Goal: Information Seeking & Learning: Learn about a topic

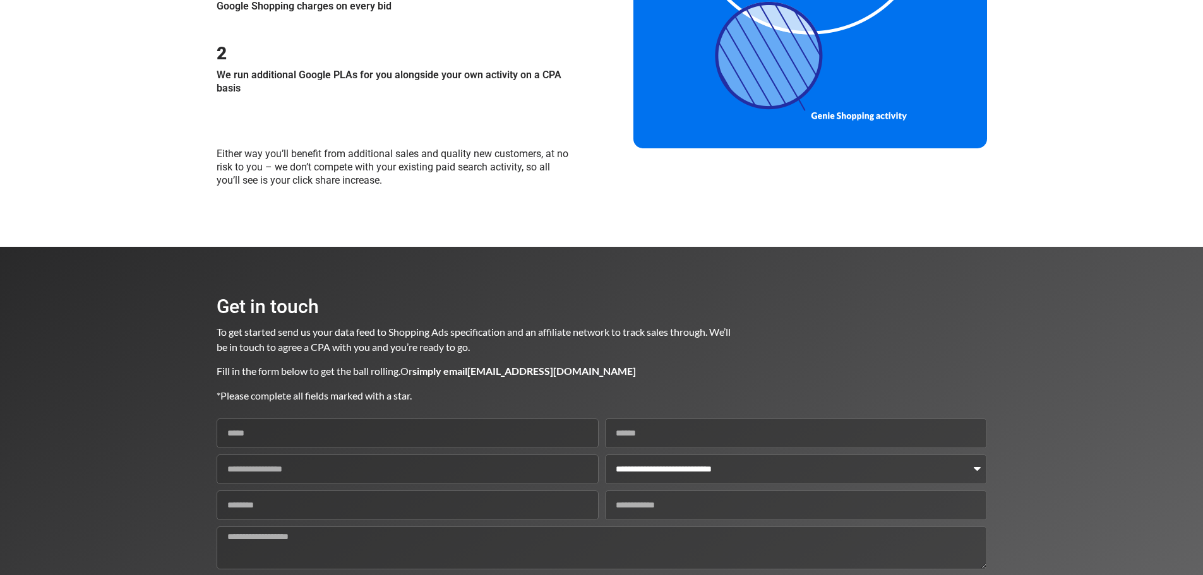
scroll to position [1508, 0]
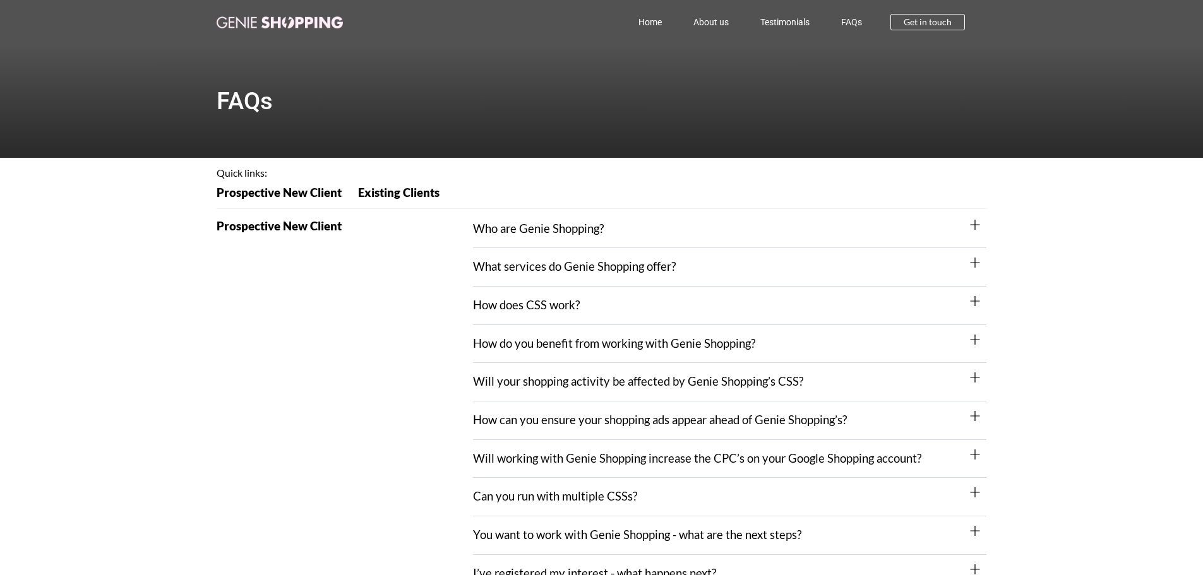
click at [966, 455] on div "Will working with Genie Shopping increase the CPC’s on your Google Shopping acc…" at bounding box center [730, 459] width 514 height 39
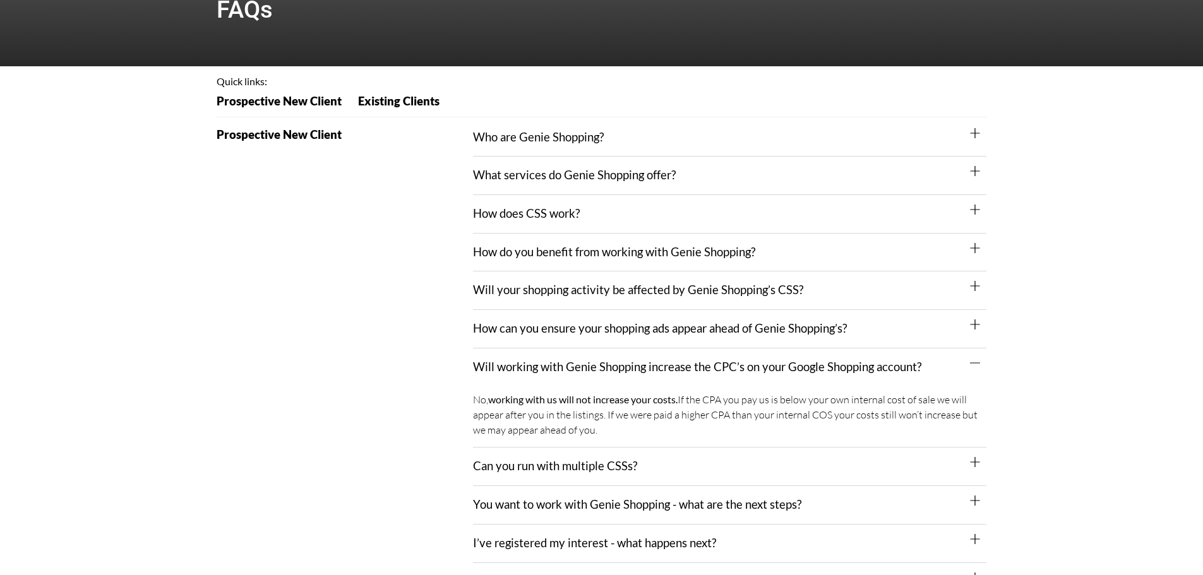
scroll to position [126, 0]
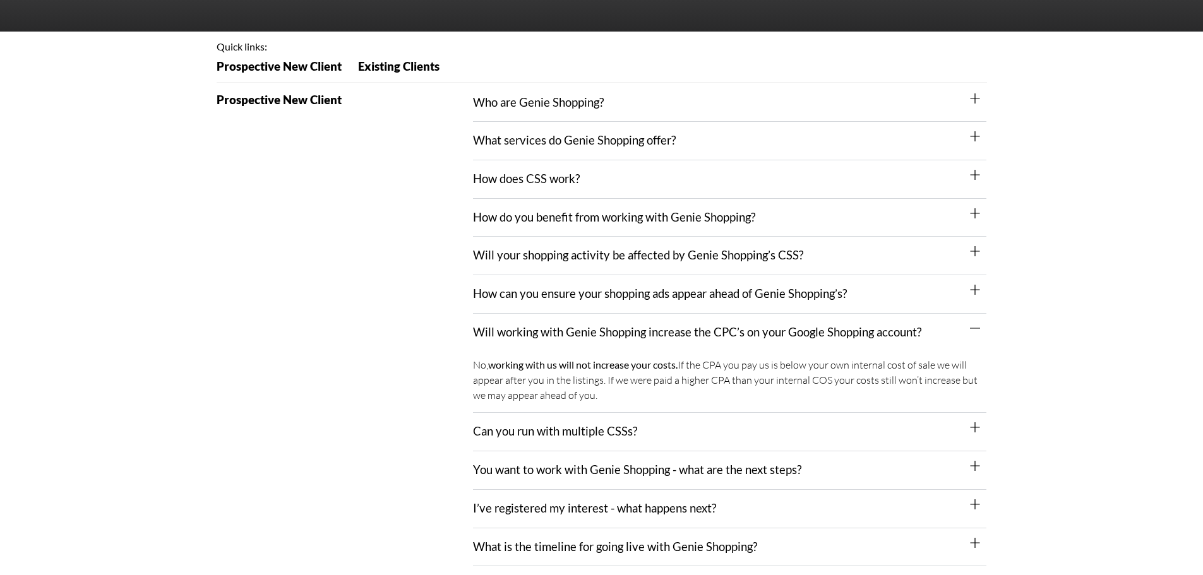
click at [971, 429] on icon at bounding box center [975, 428] width 9 height 10
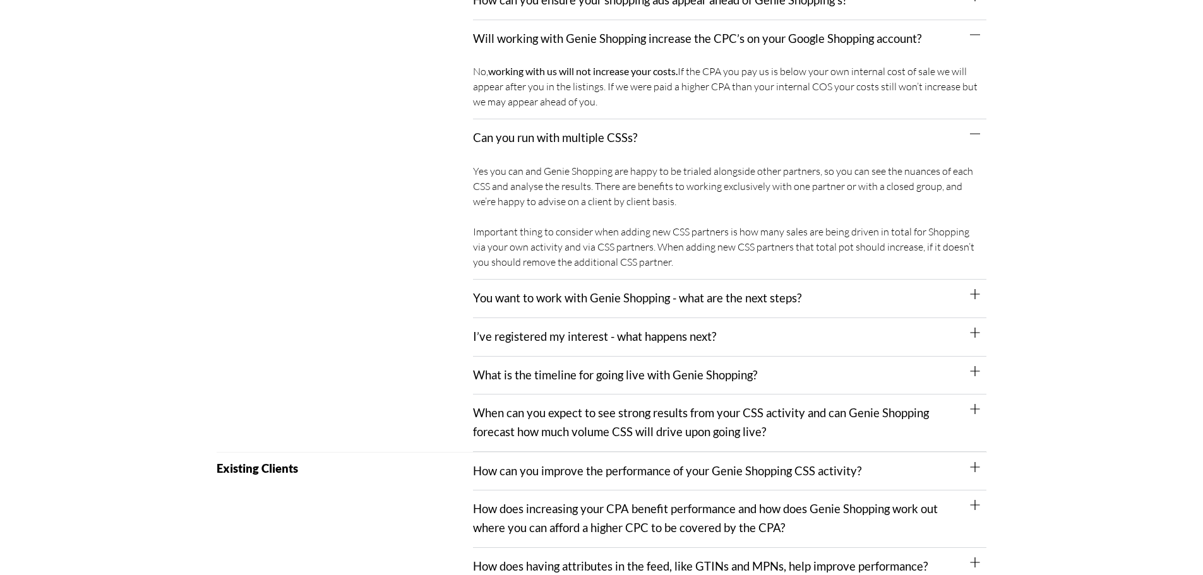
scroll to position [442, 0]
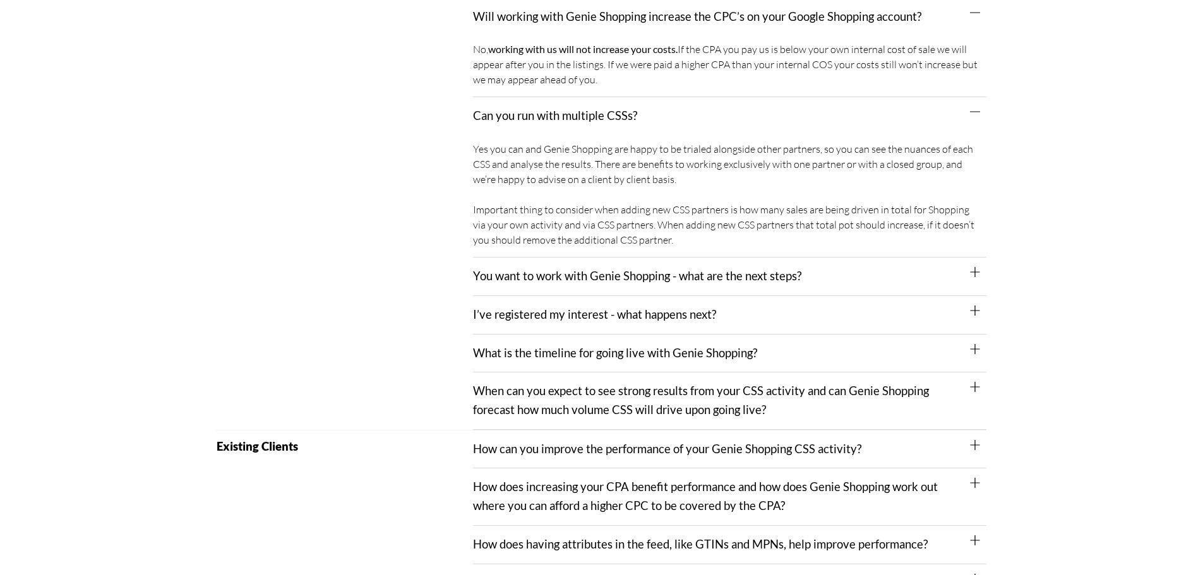
click at [973, 351] on icon at bounding box center [975, 349] width 10 height 10
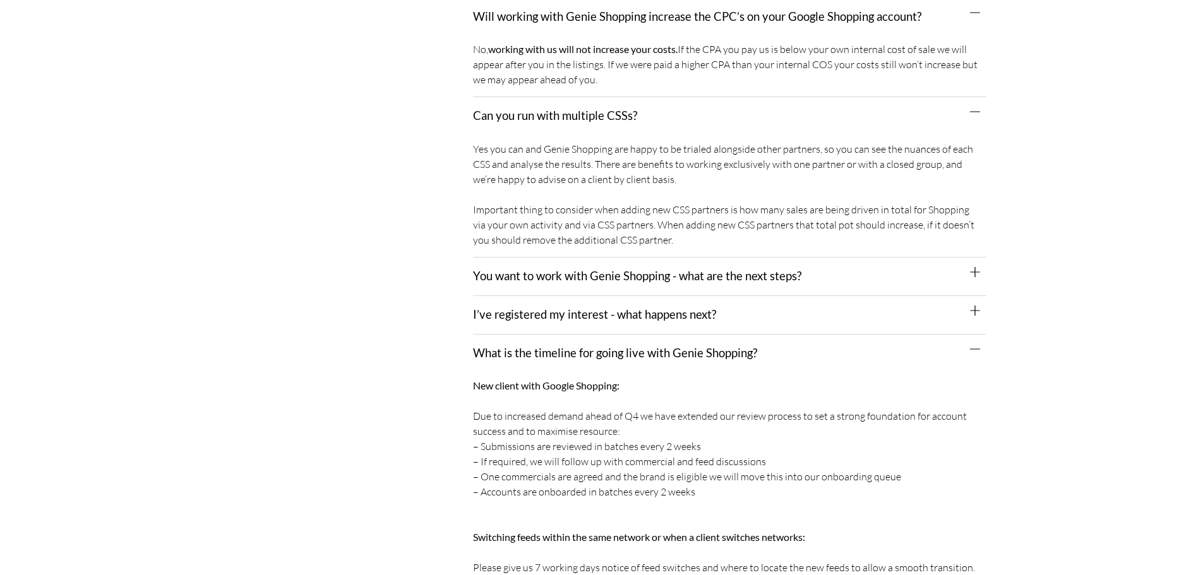
click at [973, 306] on icon at bounding box center [975, 311] width 10 height 10
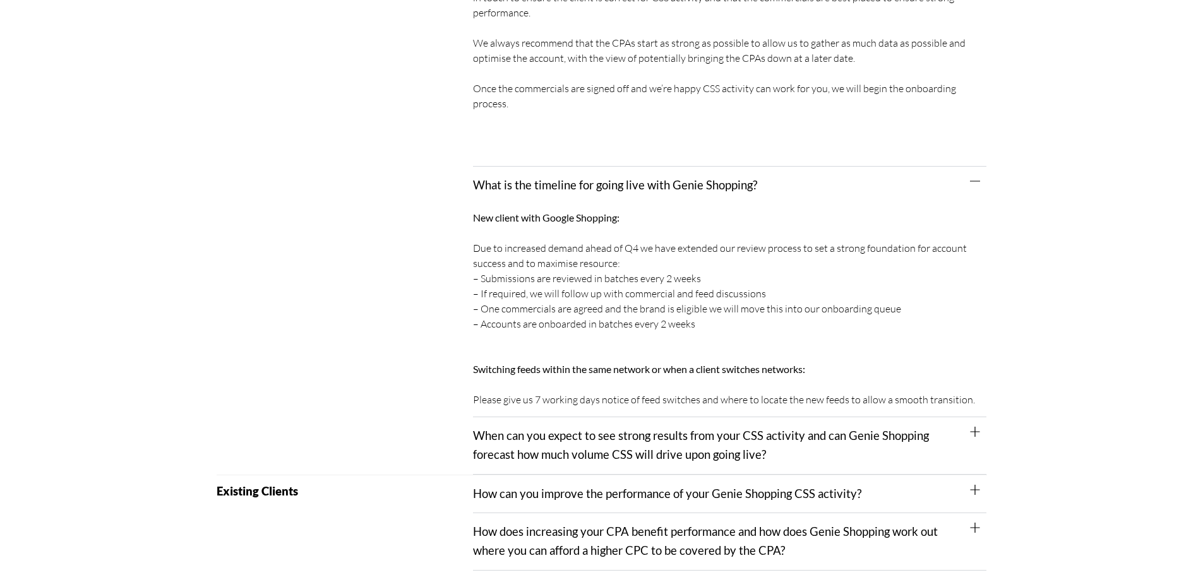
scroll to position [947, 0]
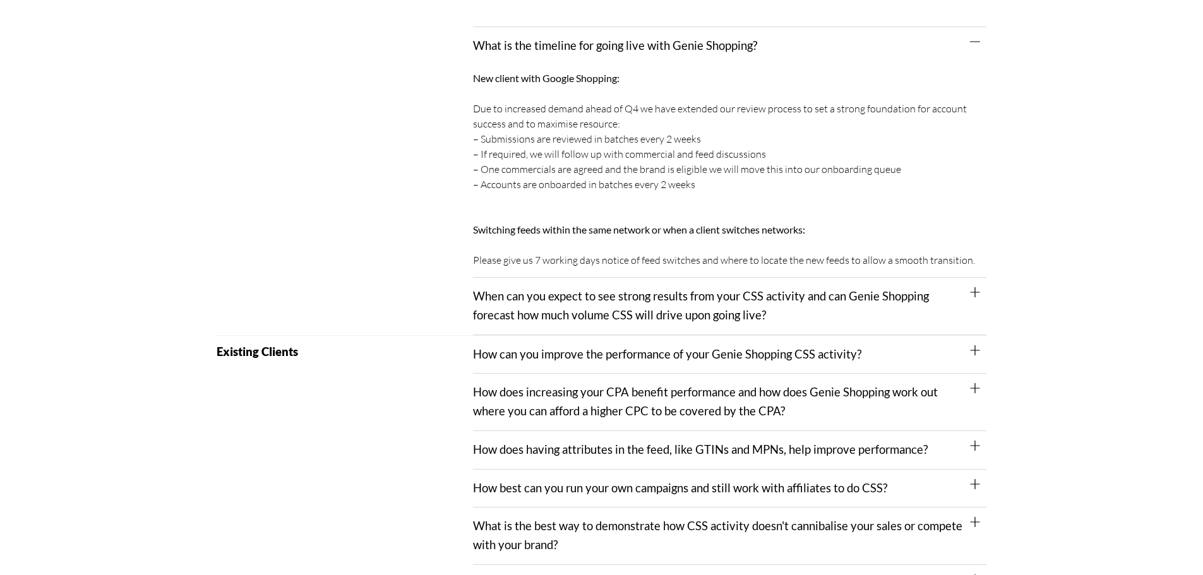
click at [963, 399] on div "How does increasing your CPA benefit performance and how does Genie Shopping wo…" at bounding box center [730, 402] width 514 height 57
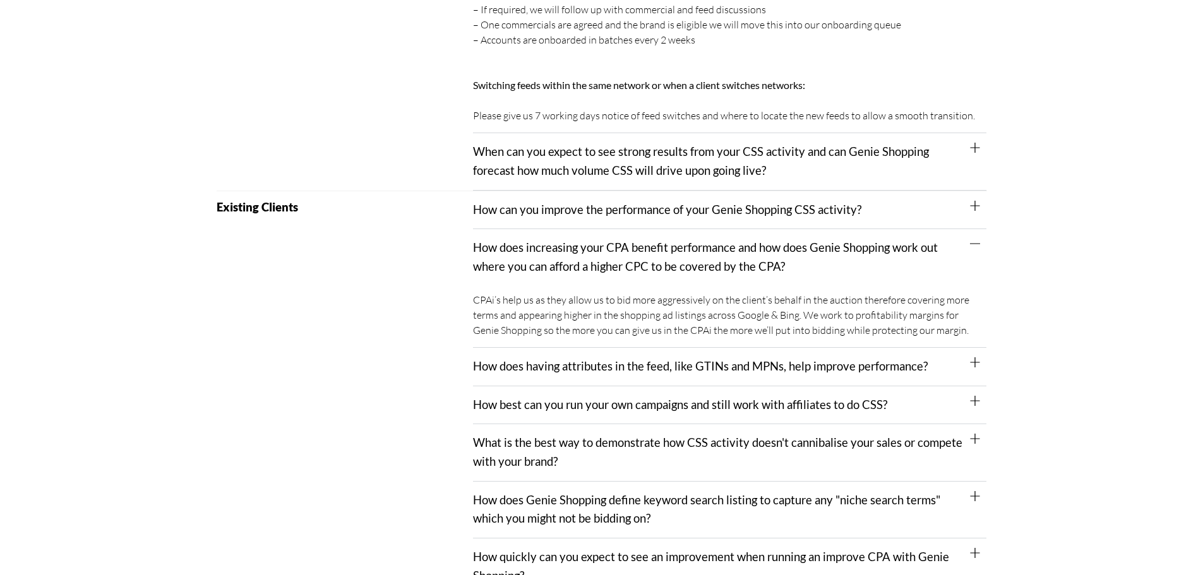
scroll to position [1137, 0]
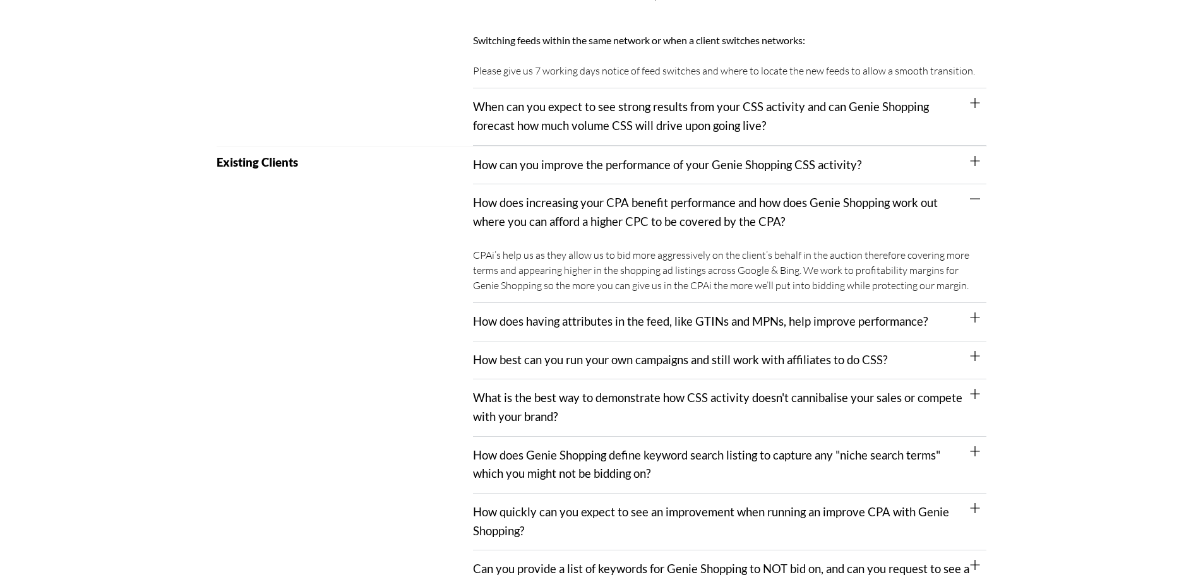
click at [970, 359] on div "How best can you run your own campaigns and still work with affiliates to do CS…" at bounding box center [730, 361] width 514 height 39
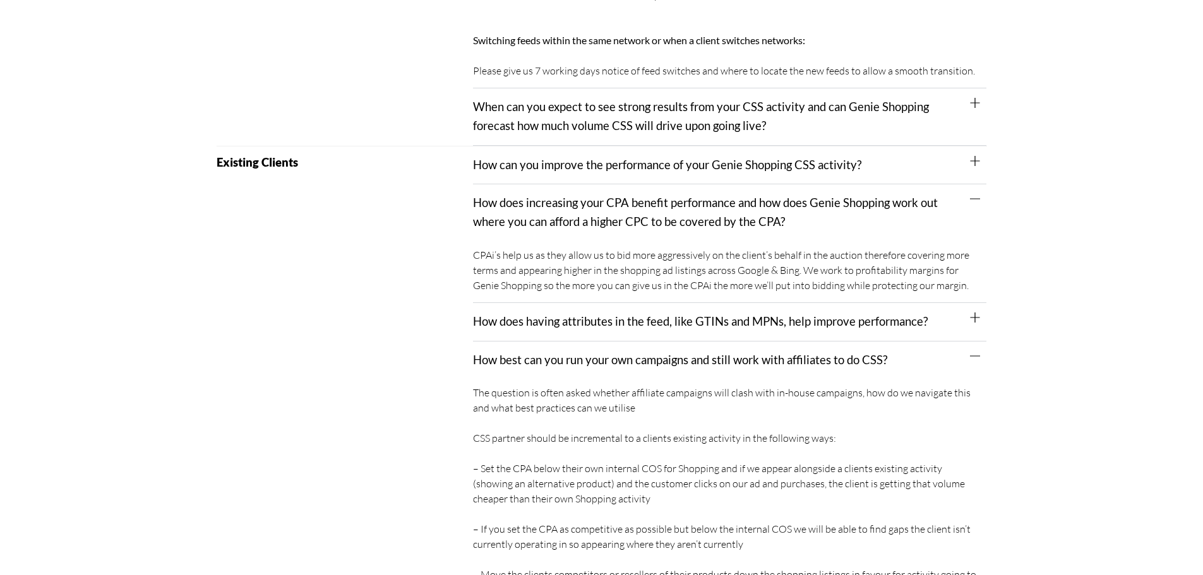
click at [970, 359] on div "How best can you run your own campaigns and still work with affiliates to do CS…" at bounding box center [730, 361] width 514 height 38
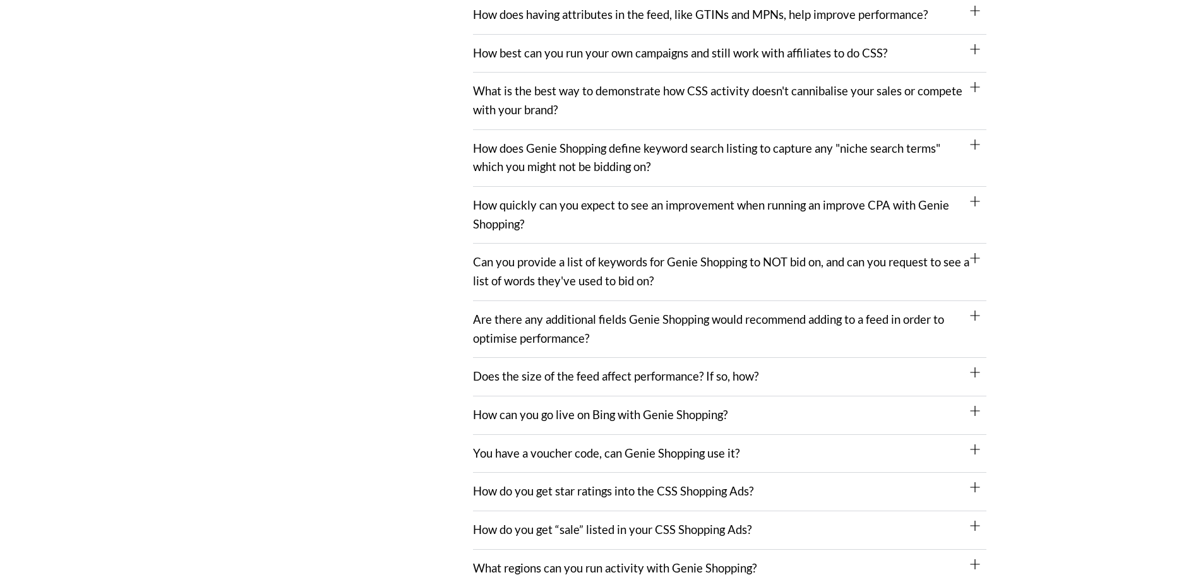
scroll to position [1453, 0]
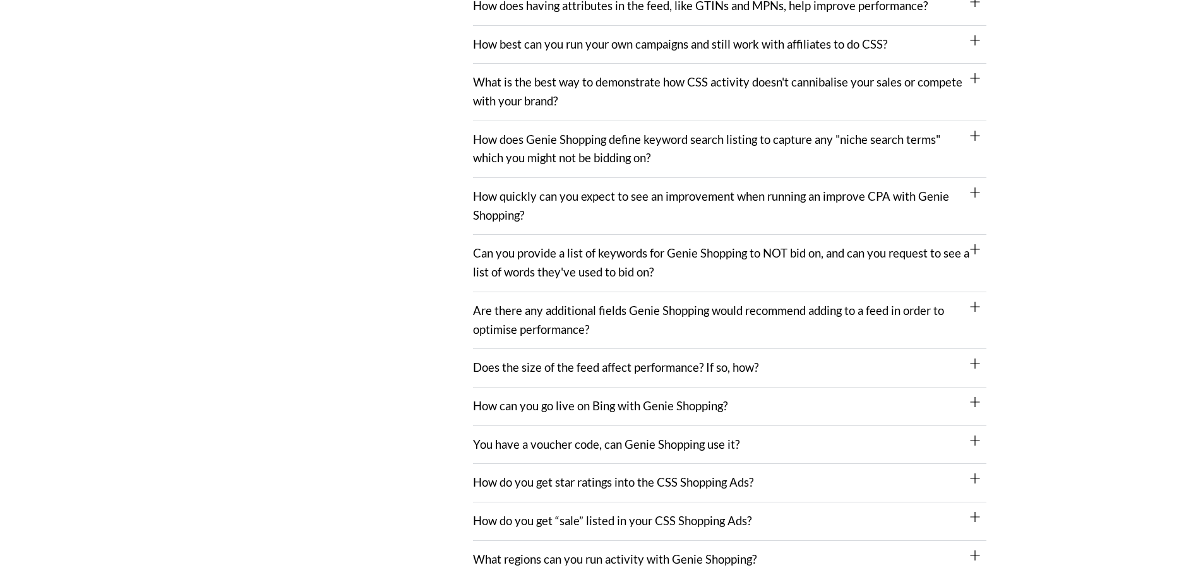
click at [976, 364] on icon at bounding box center [975, 364] width 9 height 10
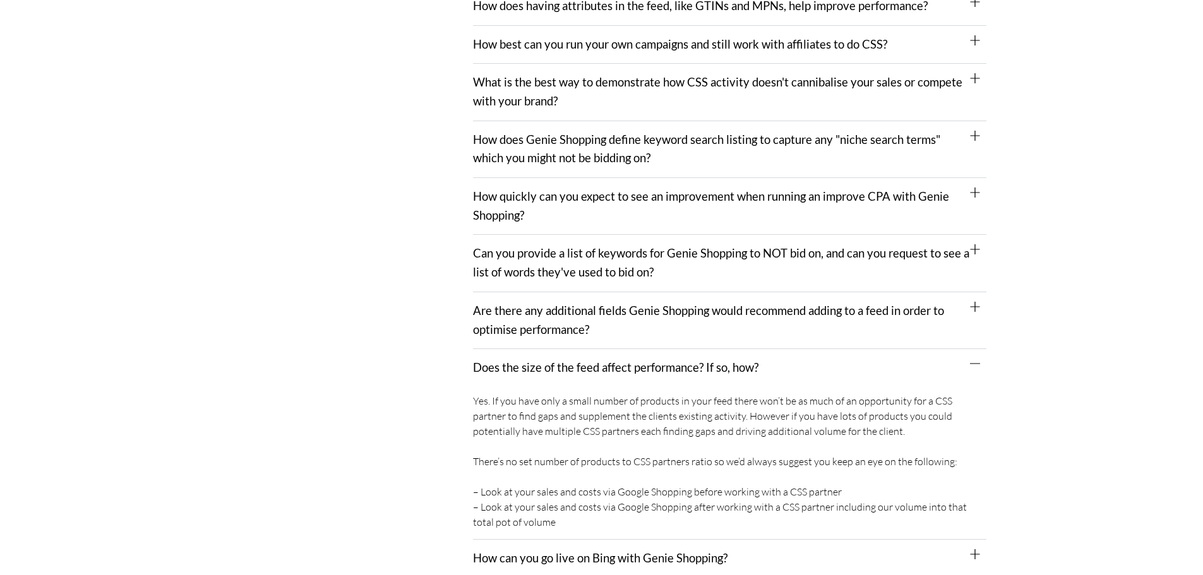
click at [976, 364] on icon at bounding box center [975, 364] width 10 height 1
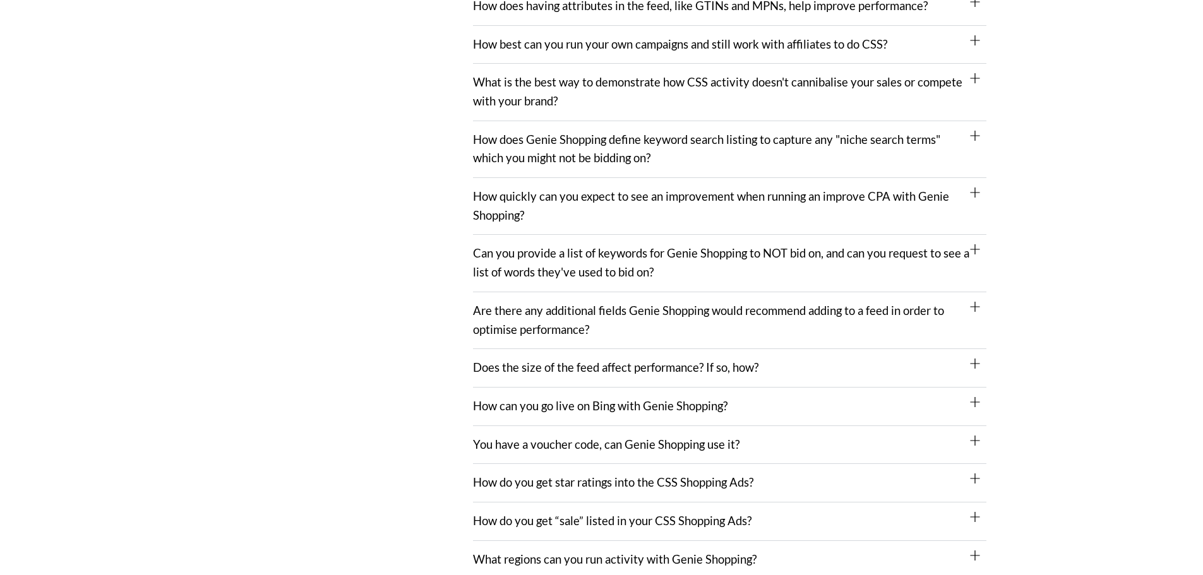
click at [973, 407] on icon at bounding box center [975, 402] width 10 height 10
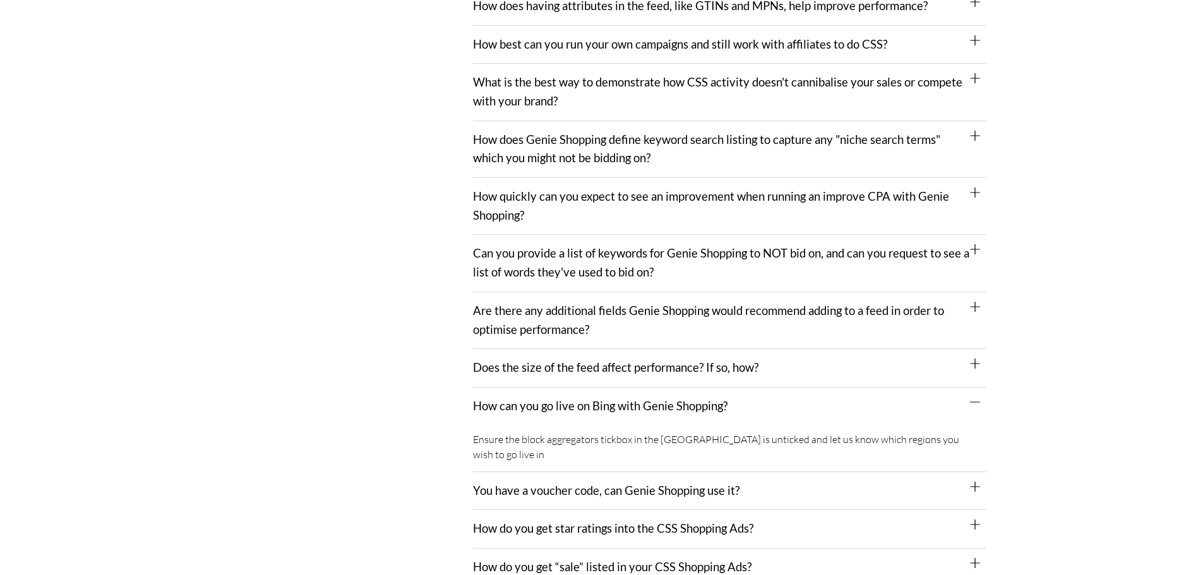
click at [973, 407] on icon at bounding box center [975, 402] width 10 height 10
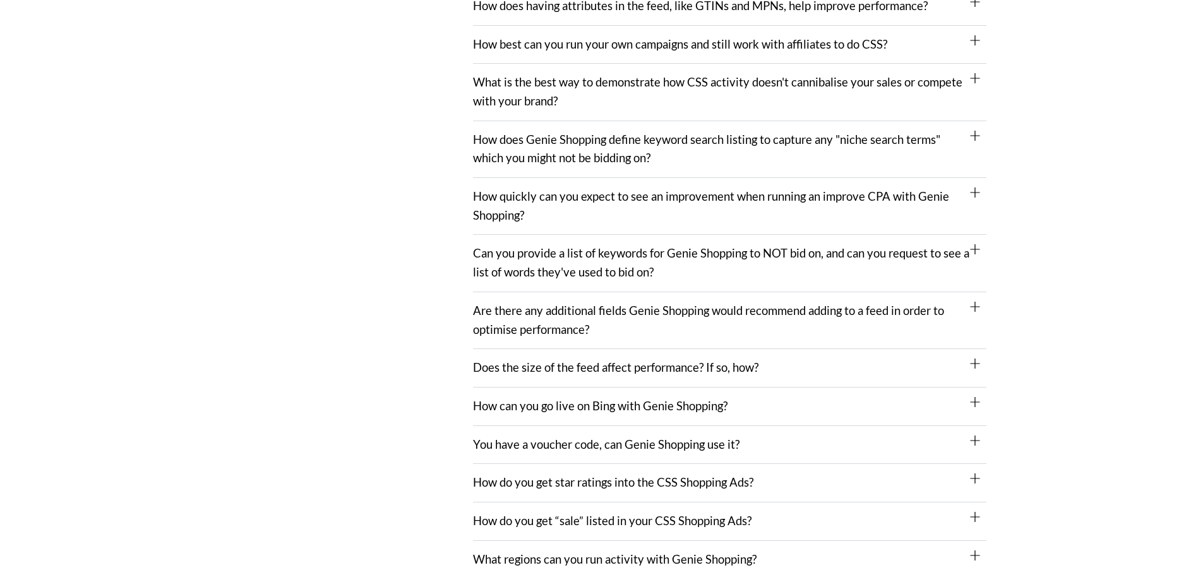
click at [977, 438] on icon at bounding box center [975, 441] width 10 height 10
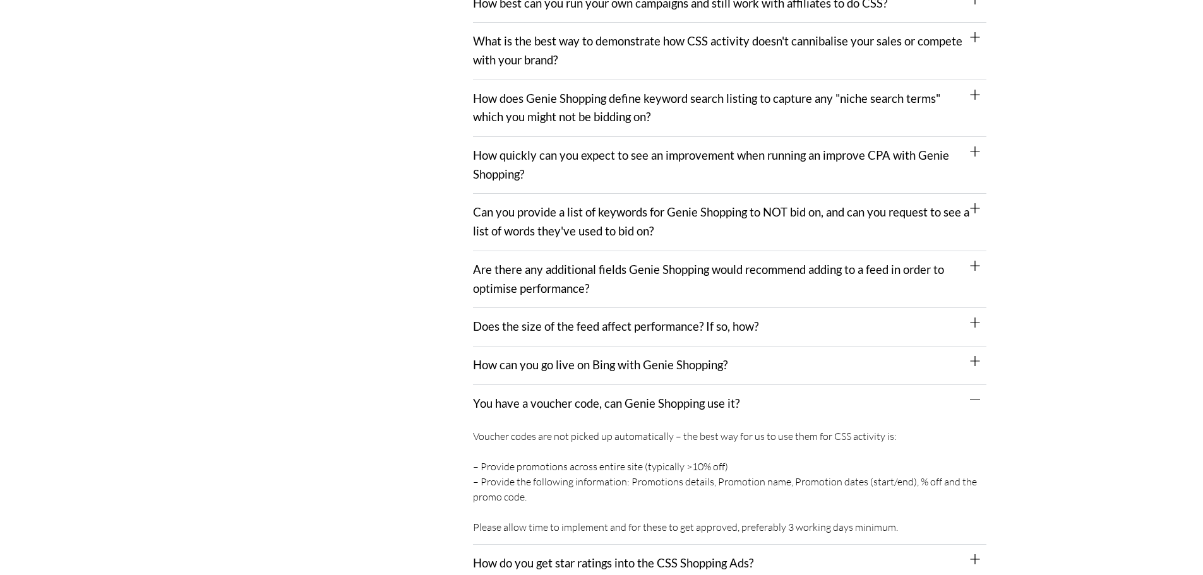
scroll to position [1516, 0]
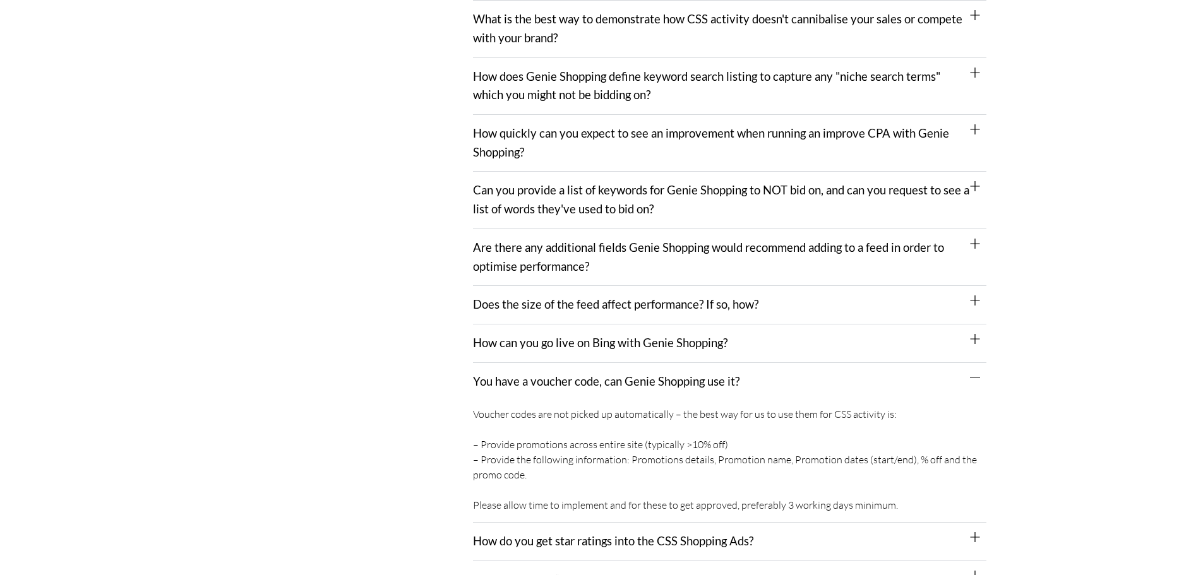
click at [980, 378] on icon at bounding box center [975, 377] width 10 height 1
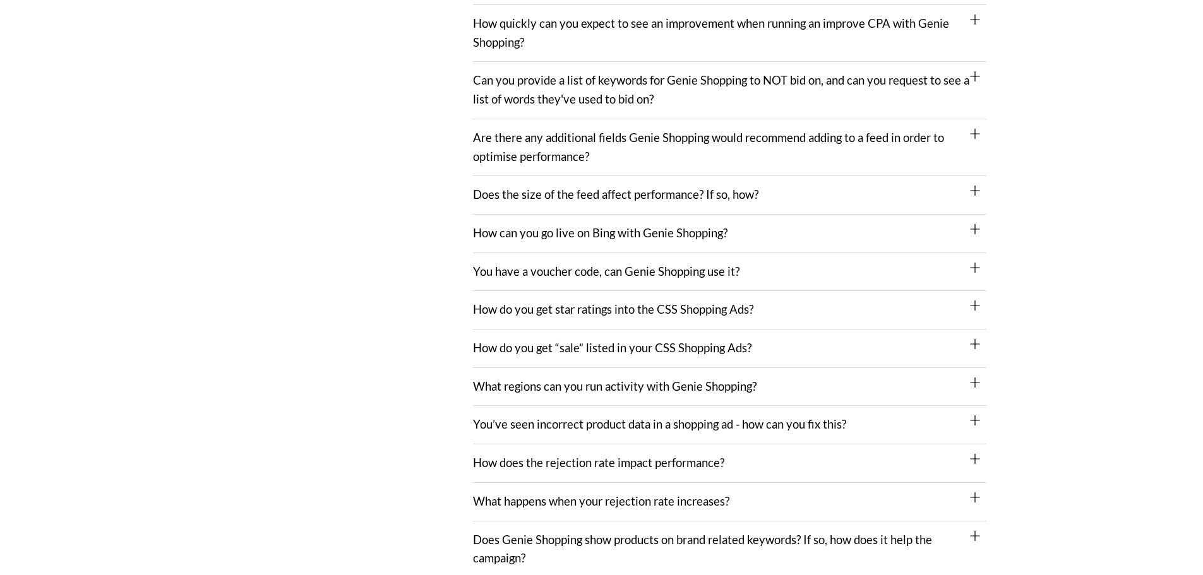
scroll to position [1642, 0]
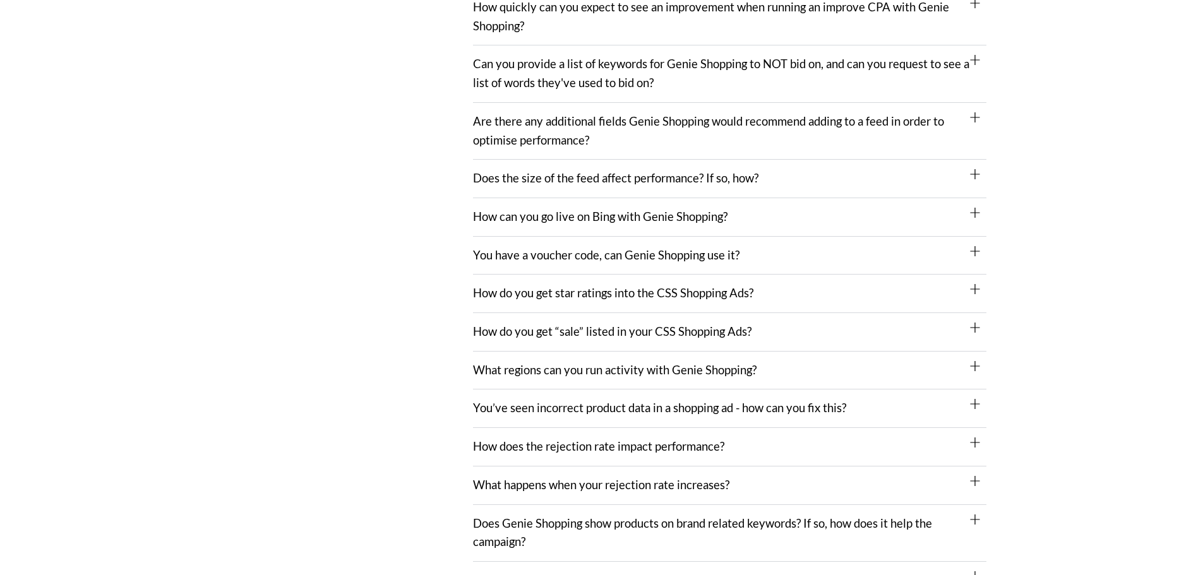
click at [980, 378] on div "What regions can you run activity with Genie Shopping?" at bounding box center [730, 371] width 514 height 39
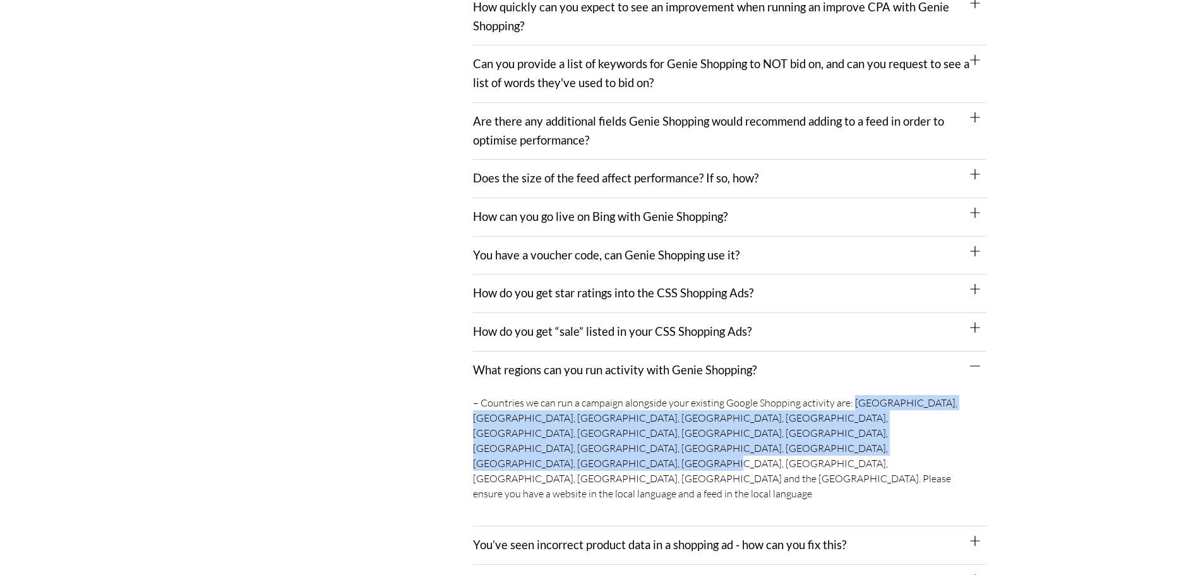
drag, startPoint x: 853, startPoint y: 401, endPoint x: 656, endPoint y: 454, distance: 203.5
click at [656, 454] on div "– Countries we can run a campaign alongside your existing Google Shopping activ…" at bounding box center [730, 458] width 514 height 138
copy div "Austria, Belgium, Czechia, Denmark, Finland, France, Germany, Greece, Hungary, …"
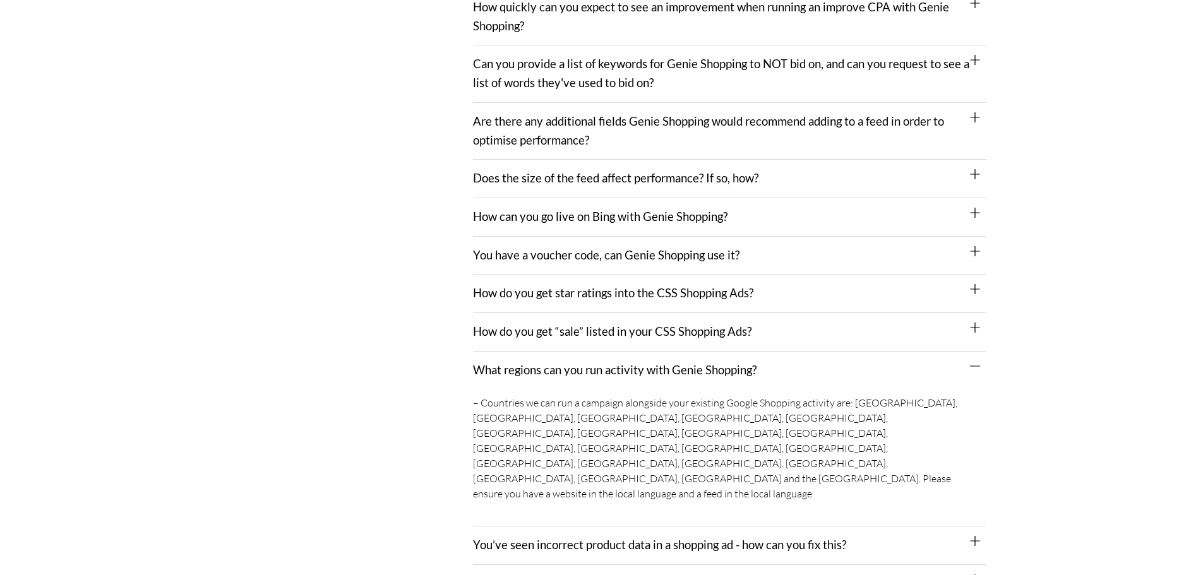
click at [819, 538] on link "You’ve seen incorrect product data in a shopping ad - how can you fix this?" at bounding box center [659, 545] width 373 height 14
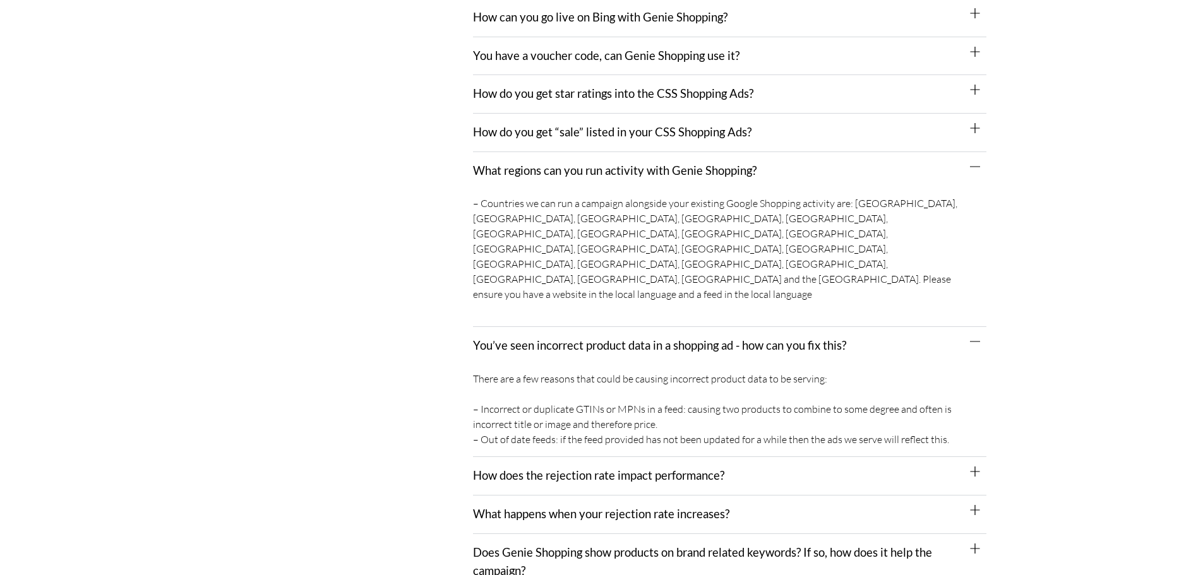
scroll to position [1895, 0]
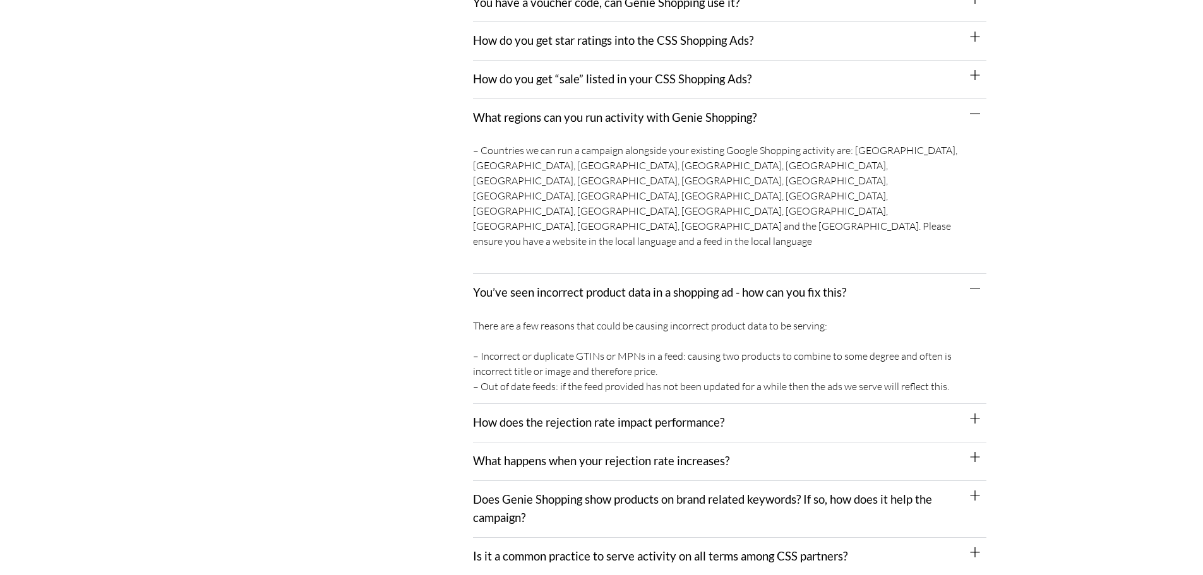
click at [685, 416] on link "How does the rejection rate impact performance?" at bounding box center [598, 423] width 251 height 14
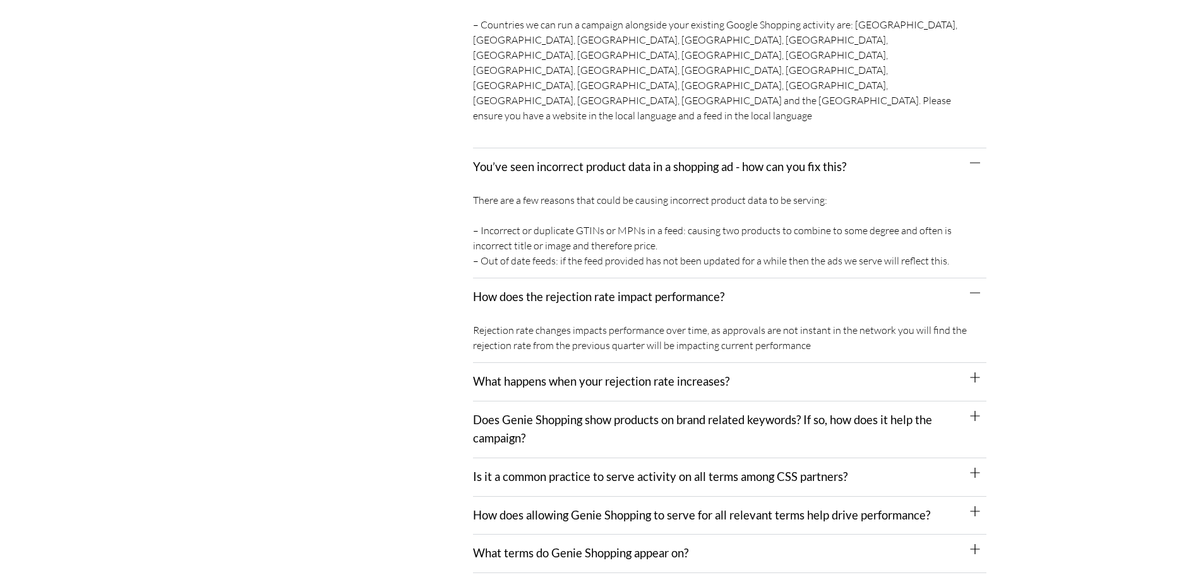
scroll to position [2021, 0]
click at [838, 363] on div "What happens when your rejection rate increases?" at bounding box center [730, 382] width 514 height 39
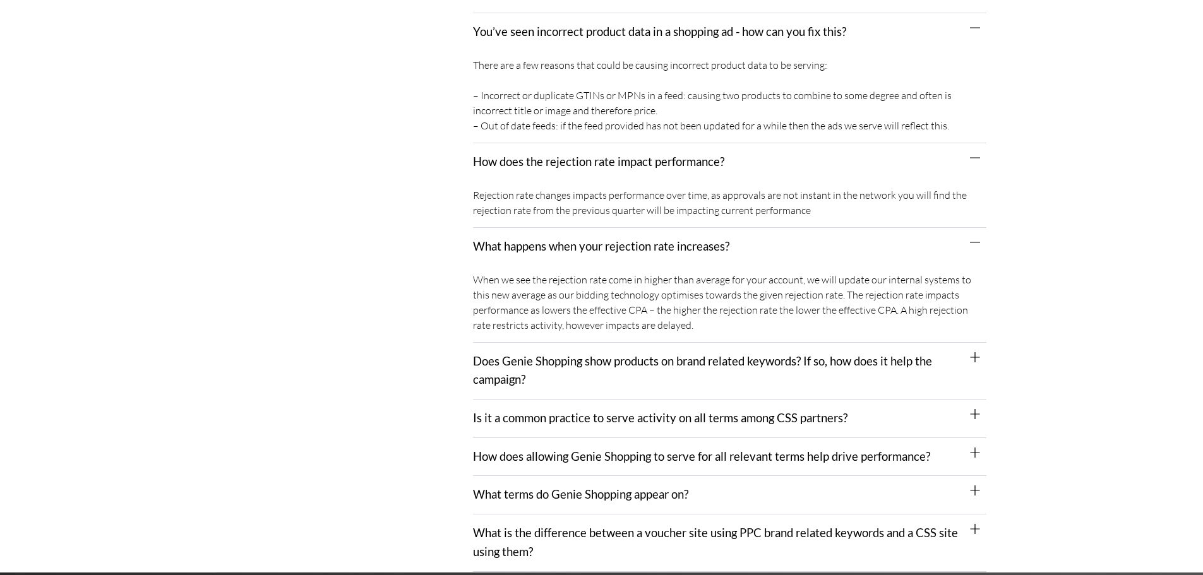
scroll to position [2211, 0]
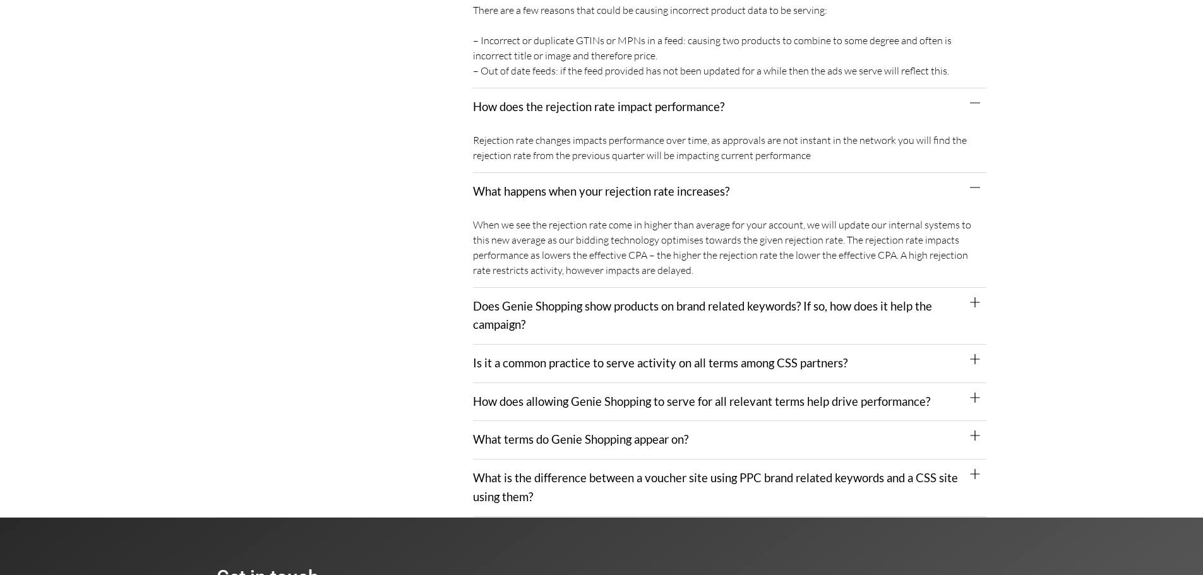
click at [802, 288] on div "Does Genie Shopping show products on brand related keywords? If so, how does it…" at bounding box center [730, 316] width 514 height 57
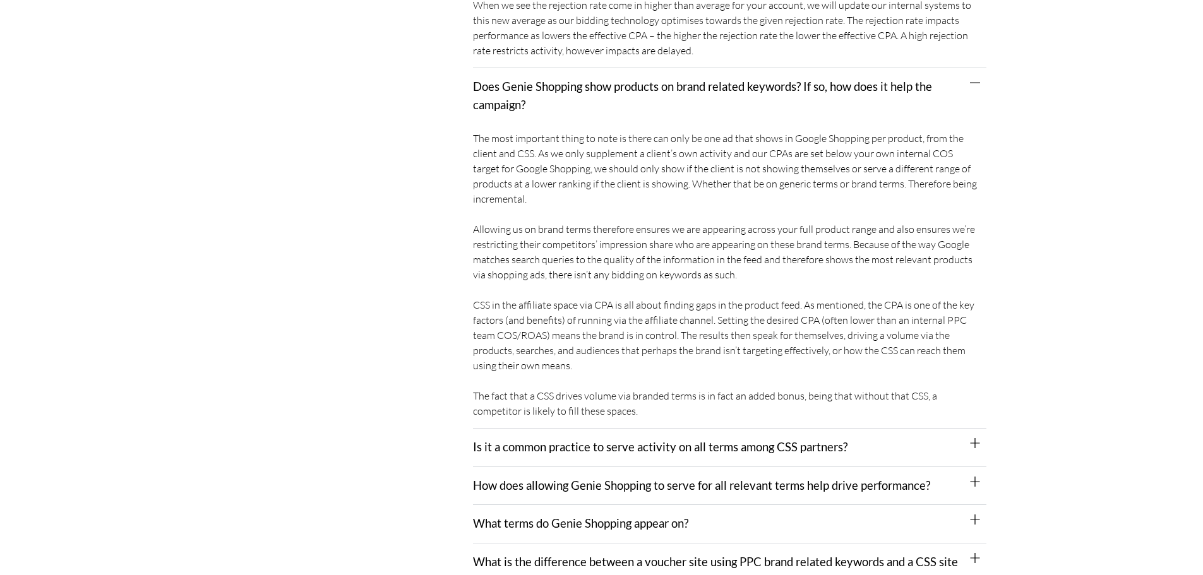
scroll to position [2463, 0]
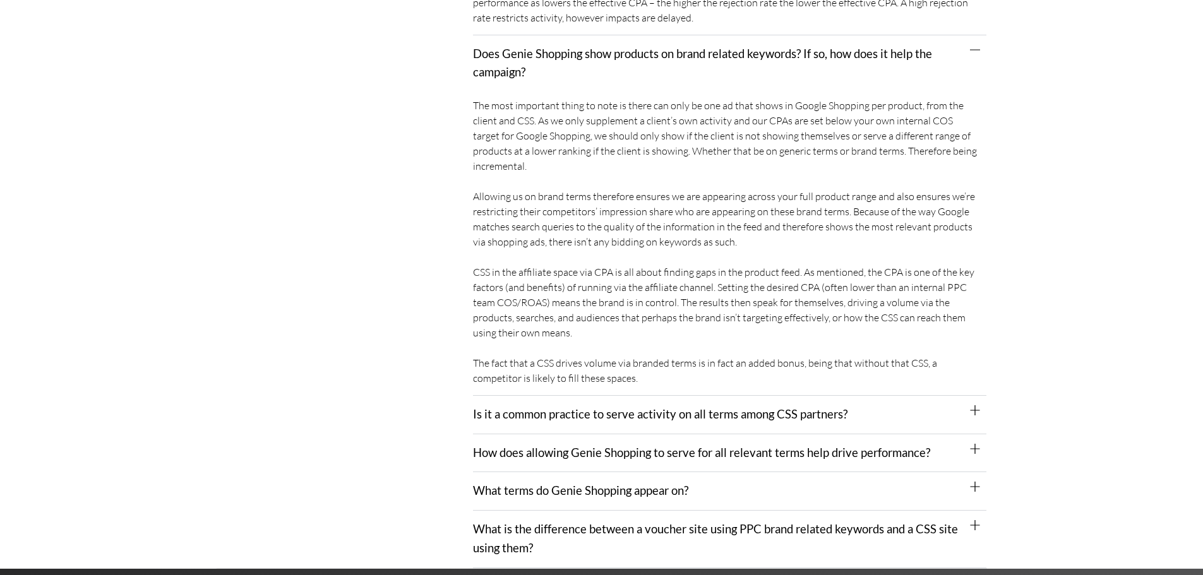
click at [674, 407] on link "Is it a common practice to serve activity on all terms among CSS partners?" at bounding box center [660, 414] width 375 height 14
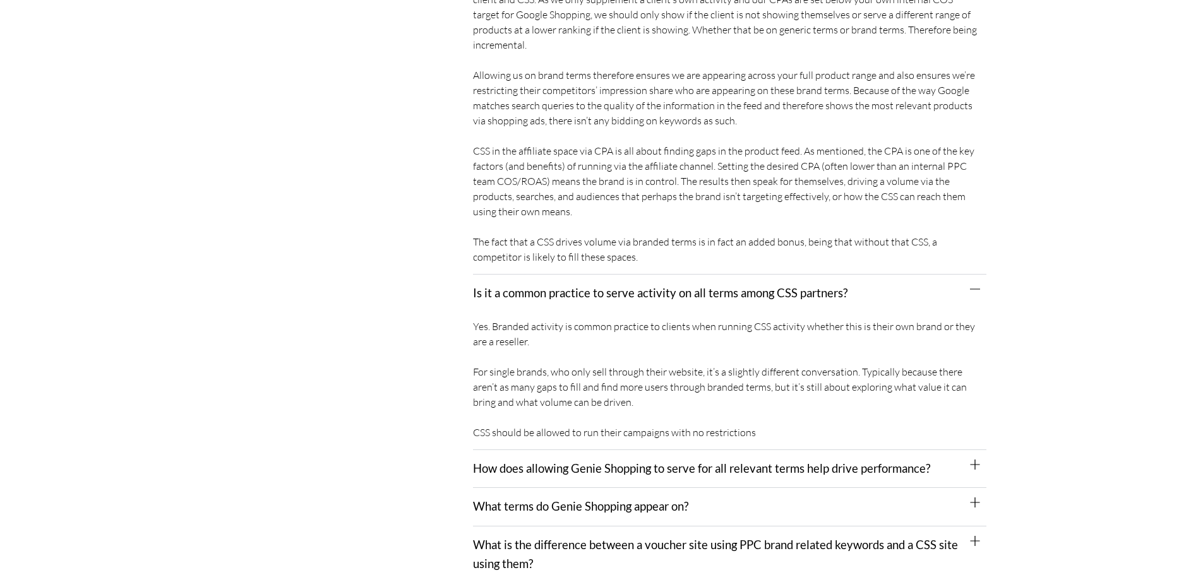
scroll to position [2590, 0]
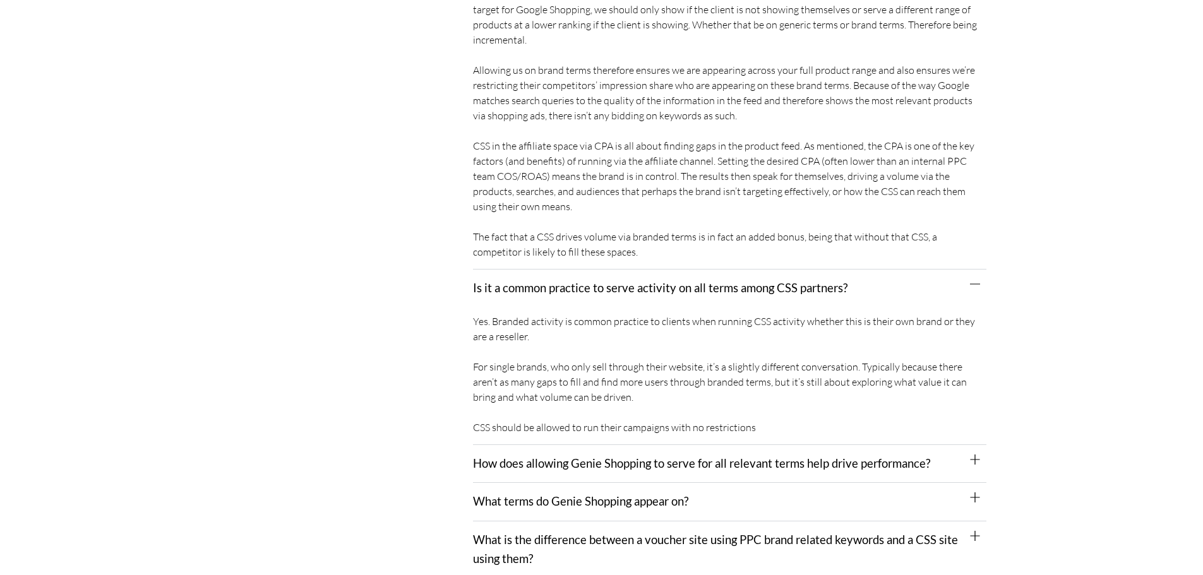
click at [887, 457] on link "How does allowing Genie Shopping to serve for all relevant terms help drive per…" at bounding box center [701, 464] width 457 height 14
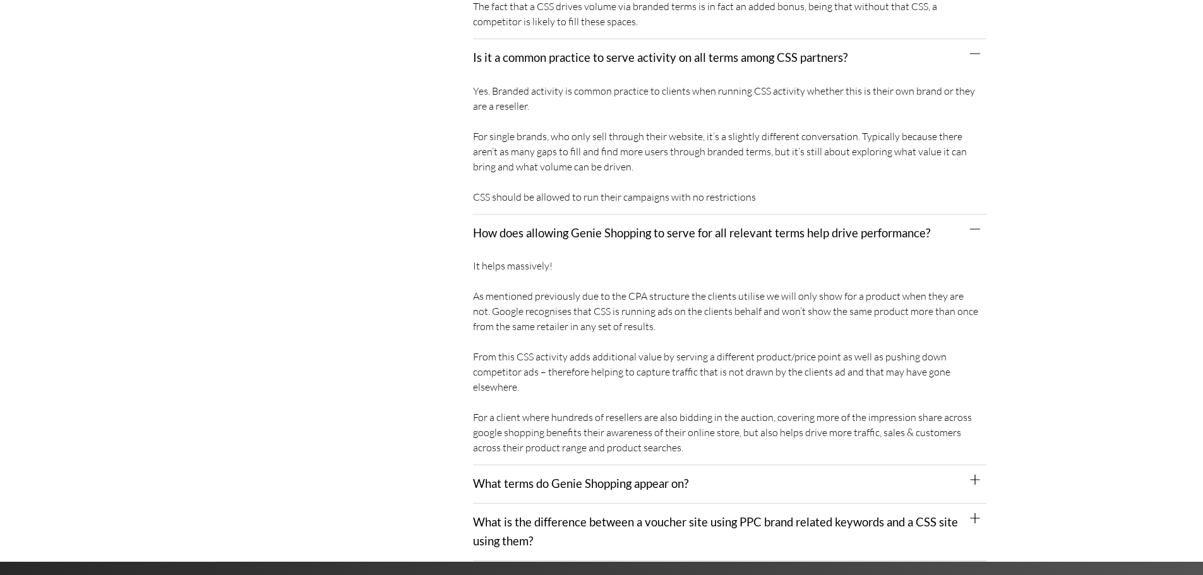
scroll to position [2842, 0]
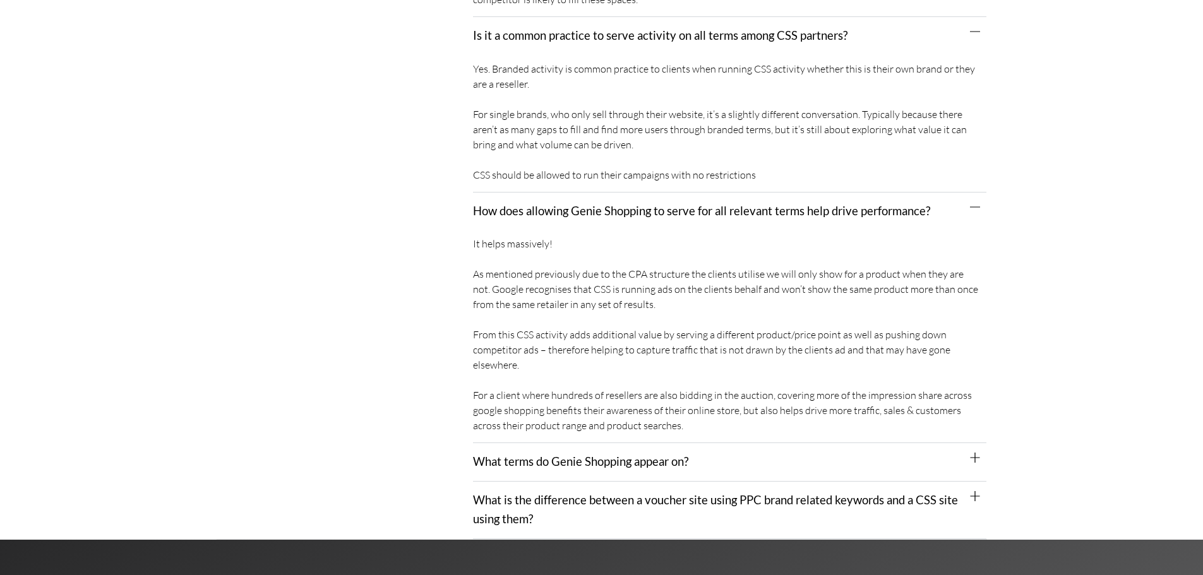
click at [937, 443] on div "What terms do Genie Shopping appear on?" at bounding box center [730, 462] width 514 height 39
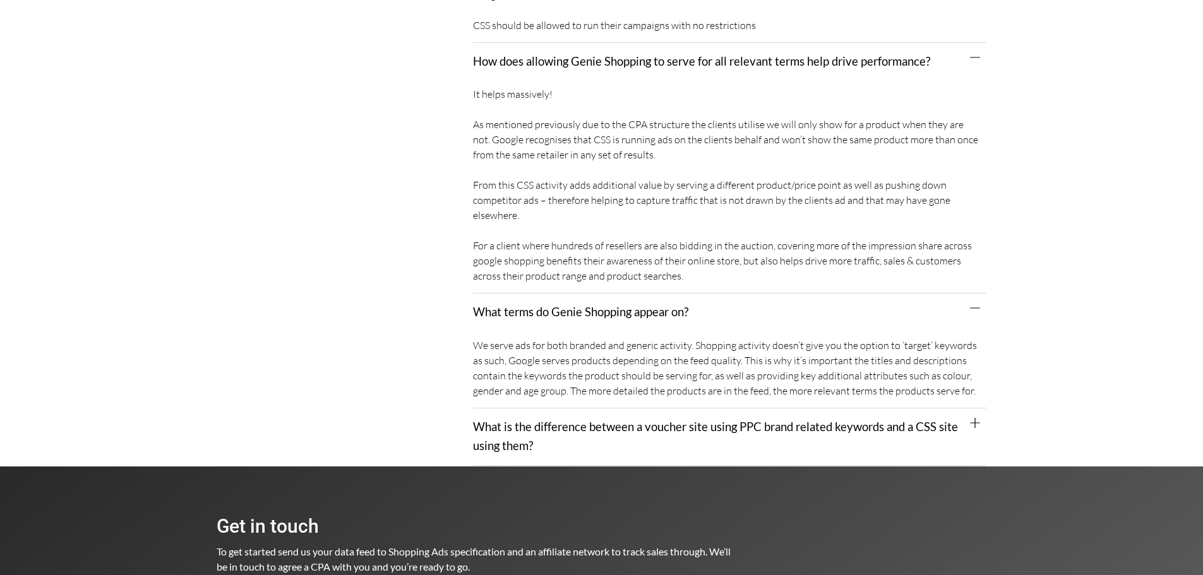
scroll to position [3032, 0]
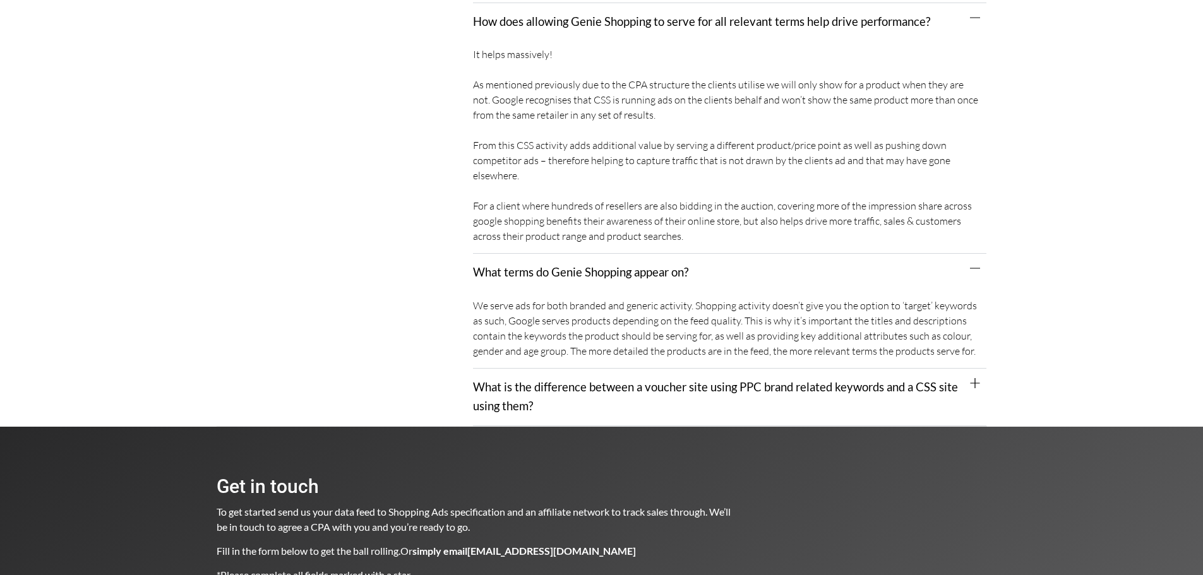
click at [975, 378] on icon at bounding box center [975, 383] width 9 height 10
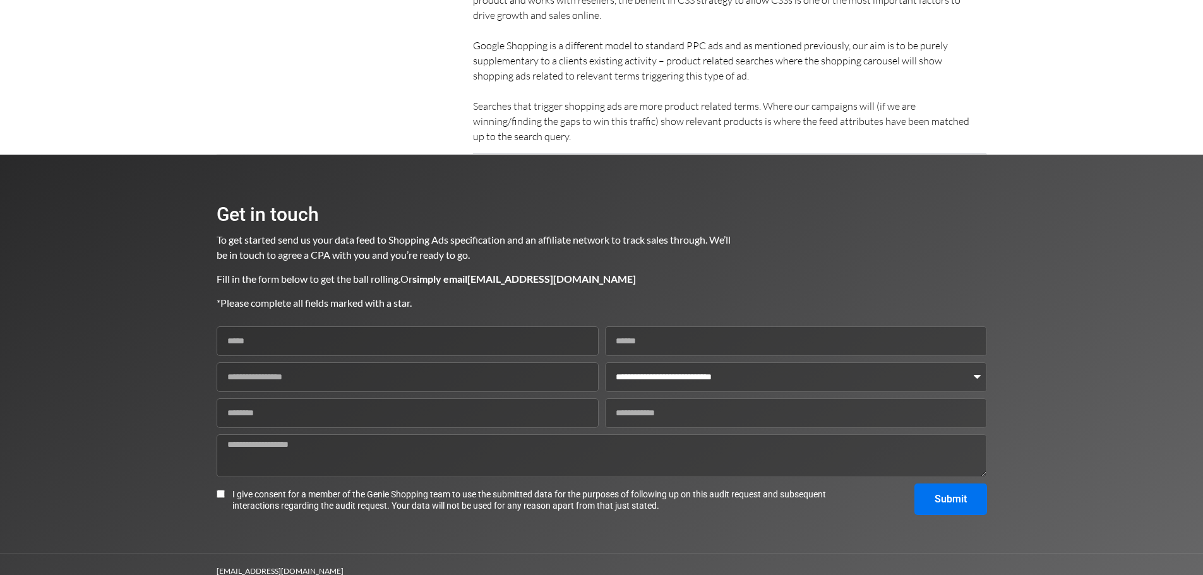
scroll to position [3576, 0]
